Goal: Task Accomplishment & Management: Use online tool/utility

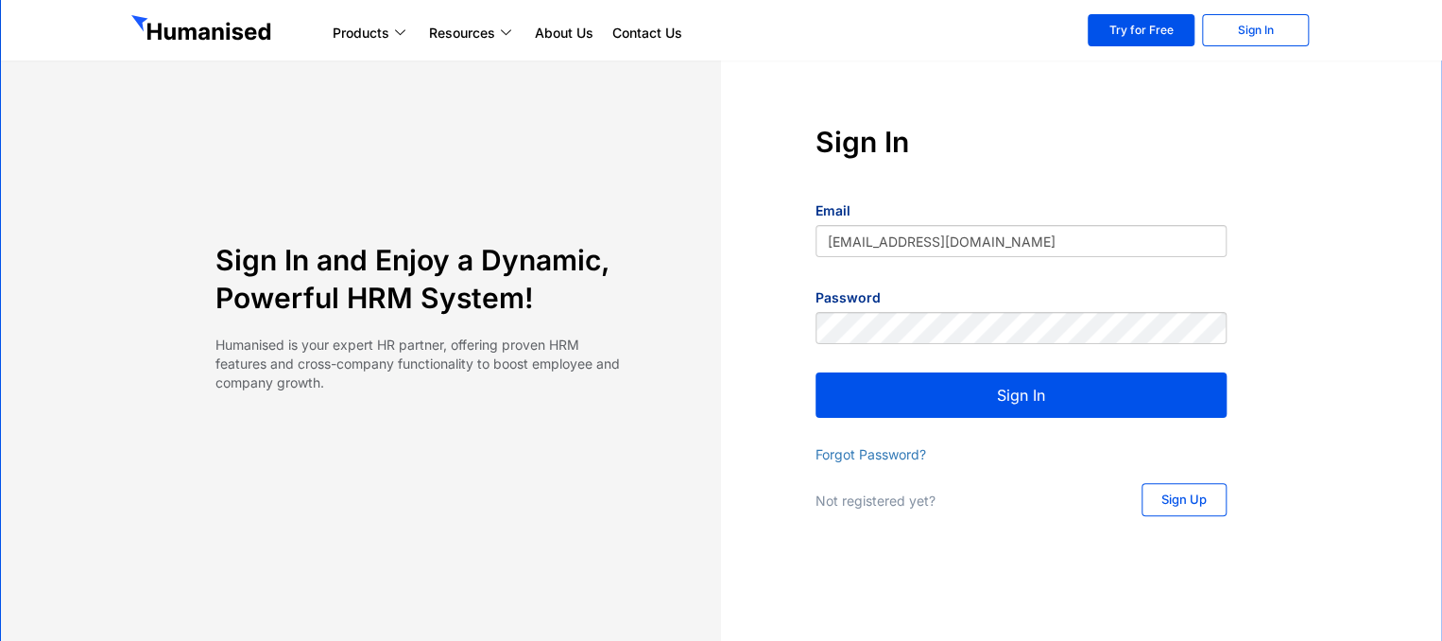
click at [1008, 385] on button "Sign In" at bounding box center [1021, 394] width 411 height 45
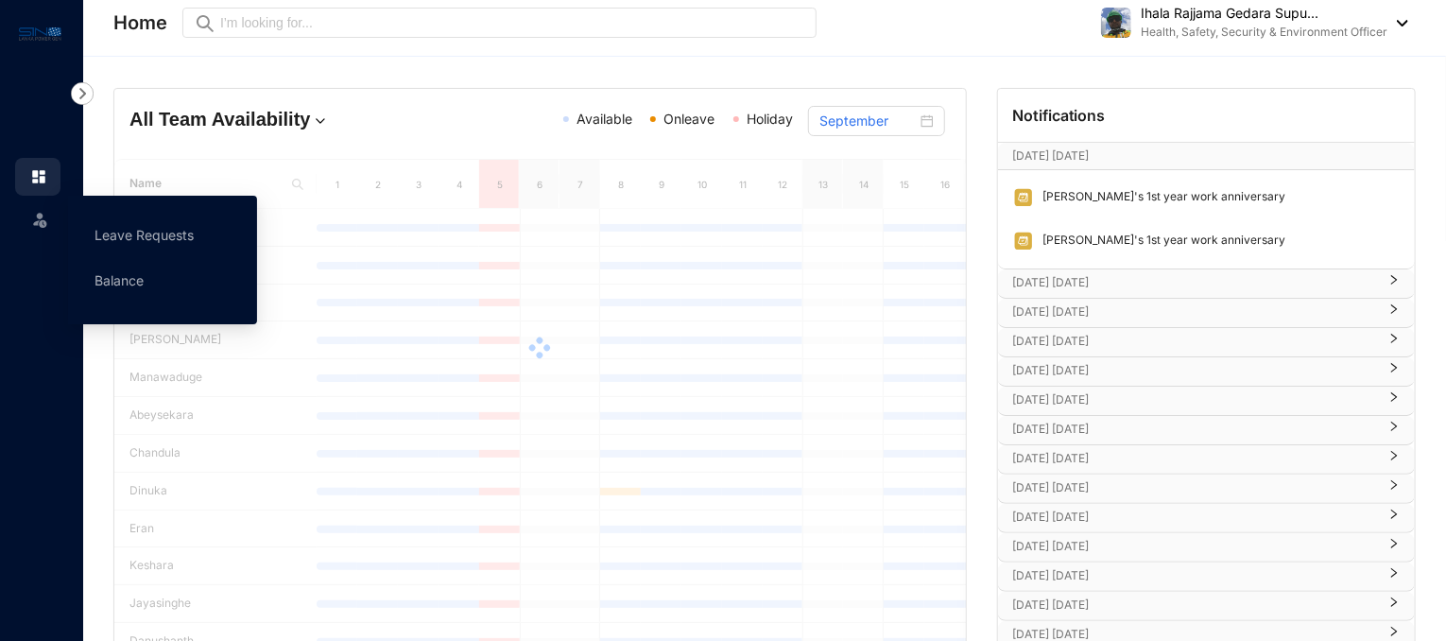
click at [33, 212] on img at bounding box center [39, 219] width 19 height 19
click at [156, 235] on link "Leave Requests" at bounding box center [144, 235] width 99 height 16
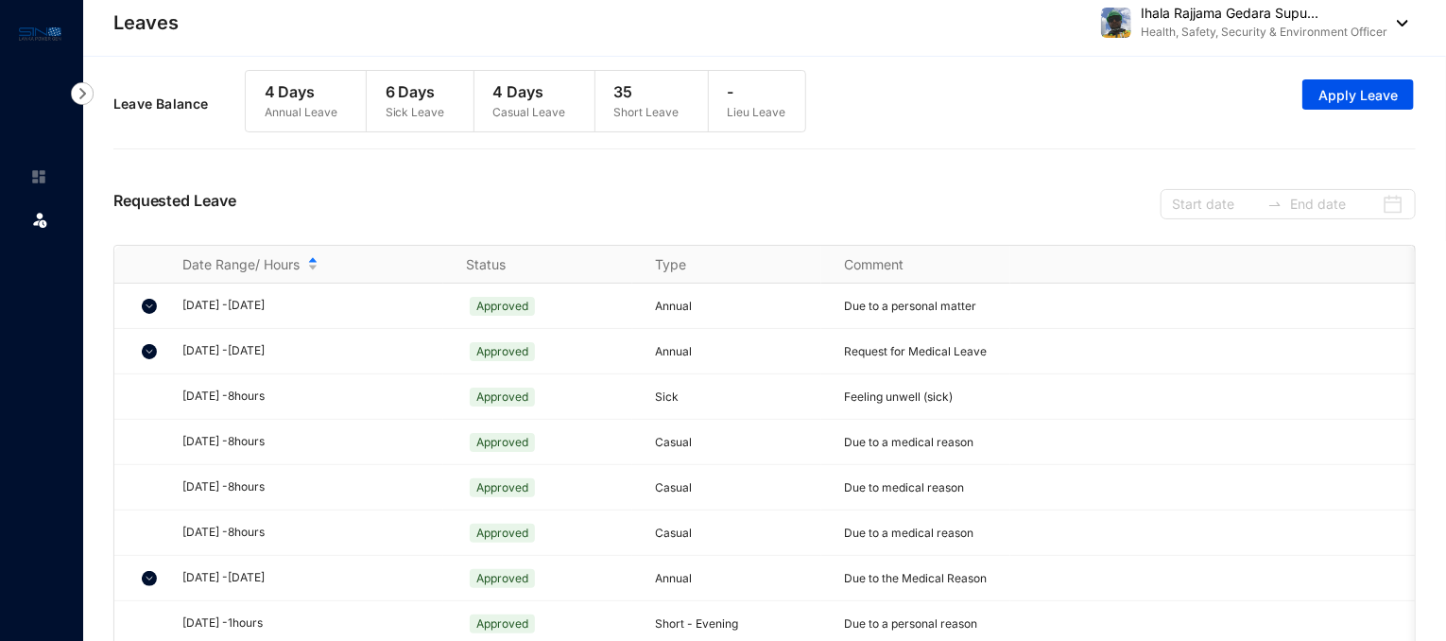
scroll to position [9, 0]
